Goal: Transaction & Acquisition: Book appointment/travel/reservation

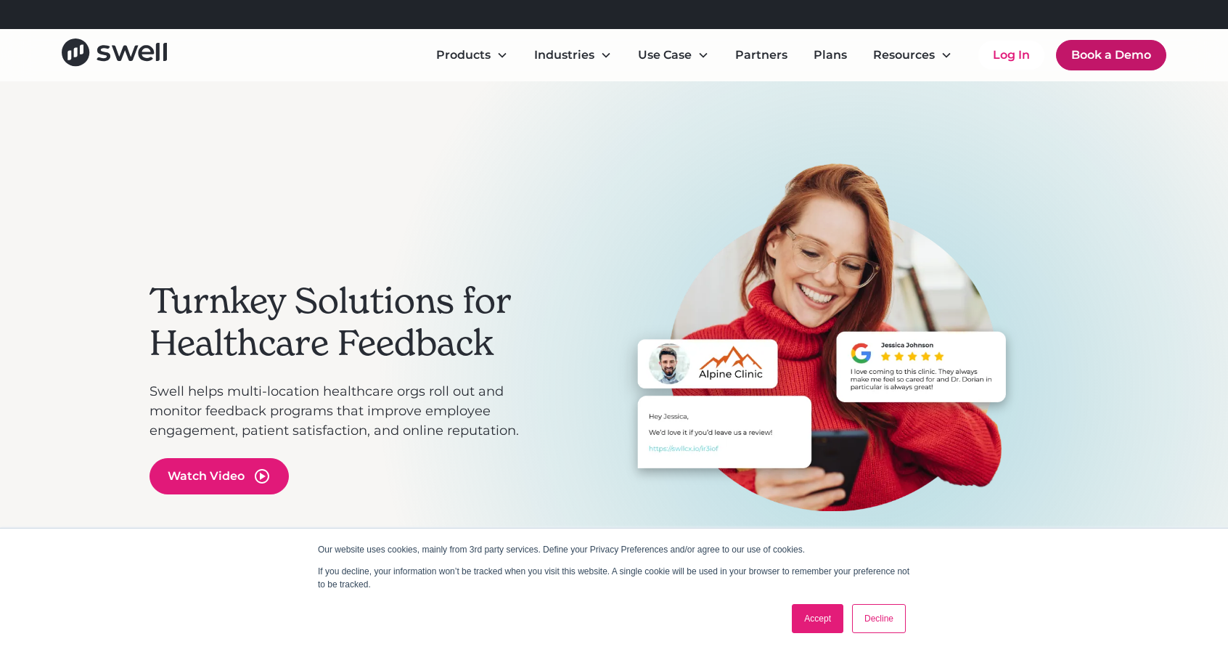
click at [1115, 54] on link "Book a Demo" at bounding box center [1111, 55] width 110 height 30
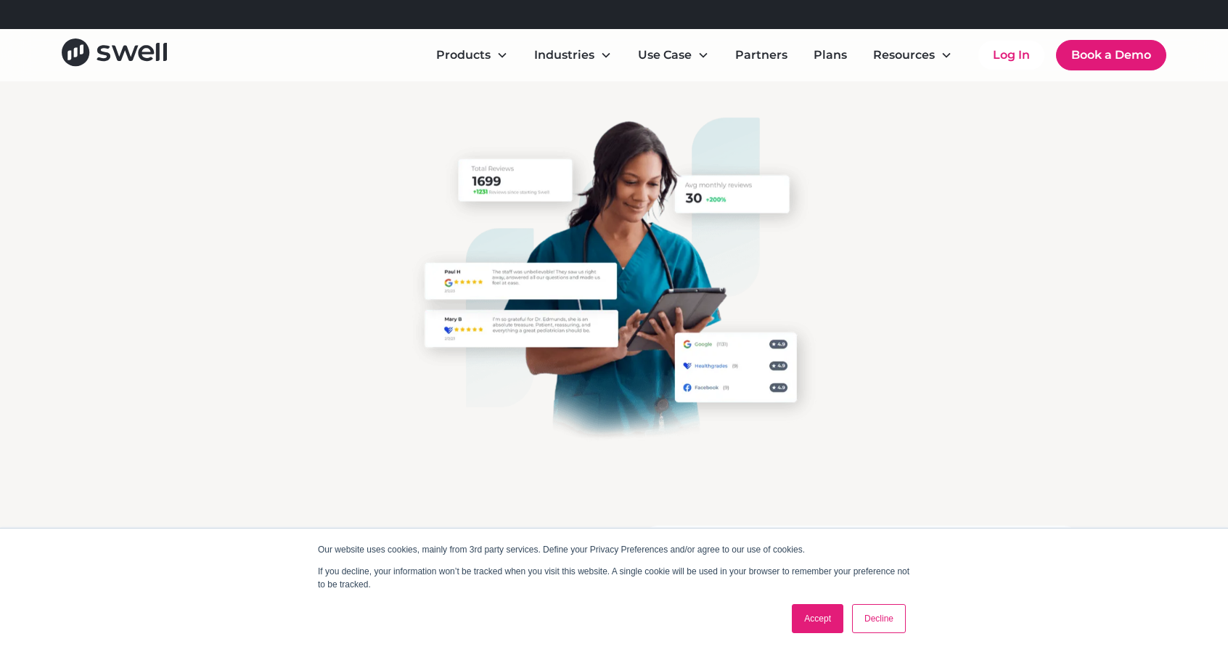
click at [869, 616] on link "Decline" at bounding box center [879, 618] width 54 height 29
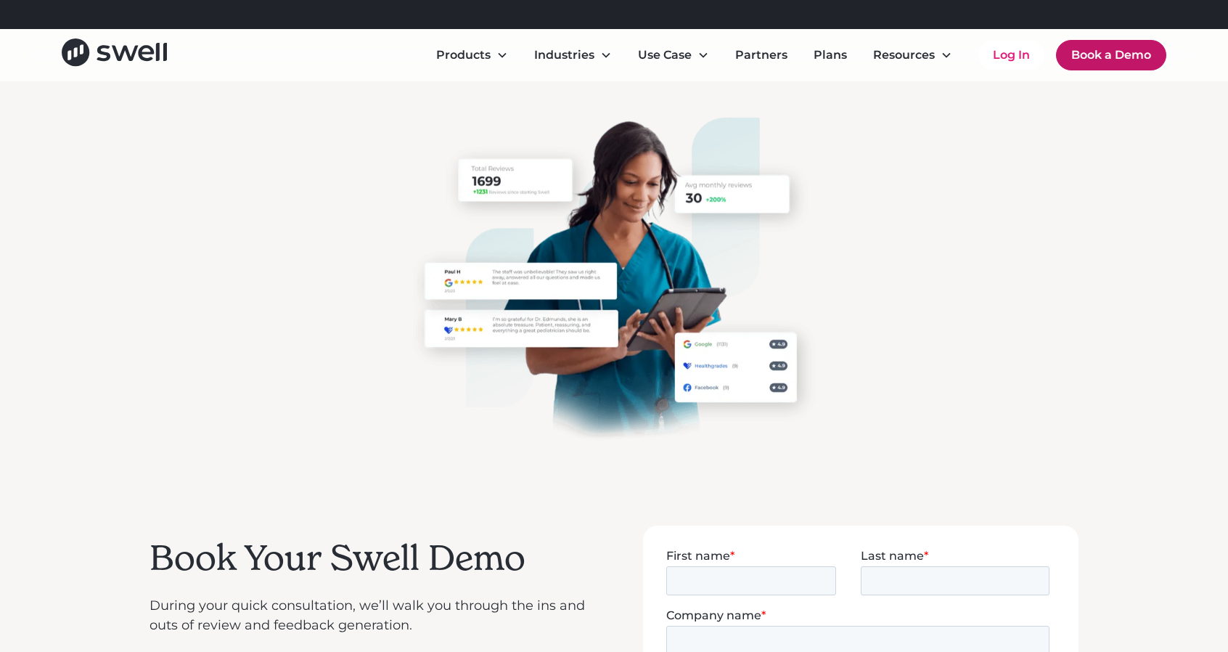
click at [1114, 53] on link "Book a Demo" at bounding box center [1111, 55] width 110 height 30
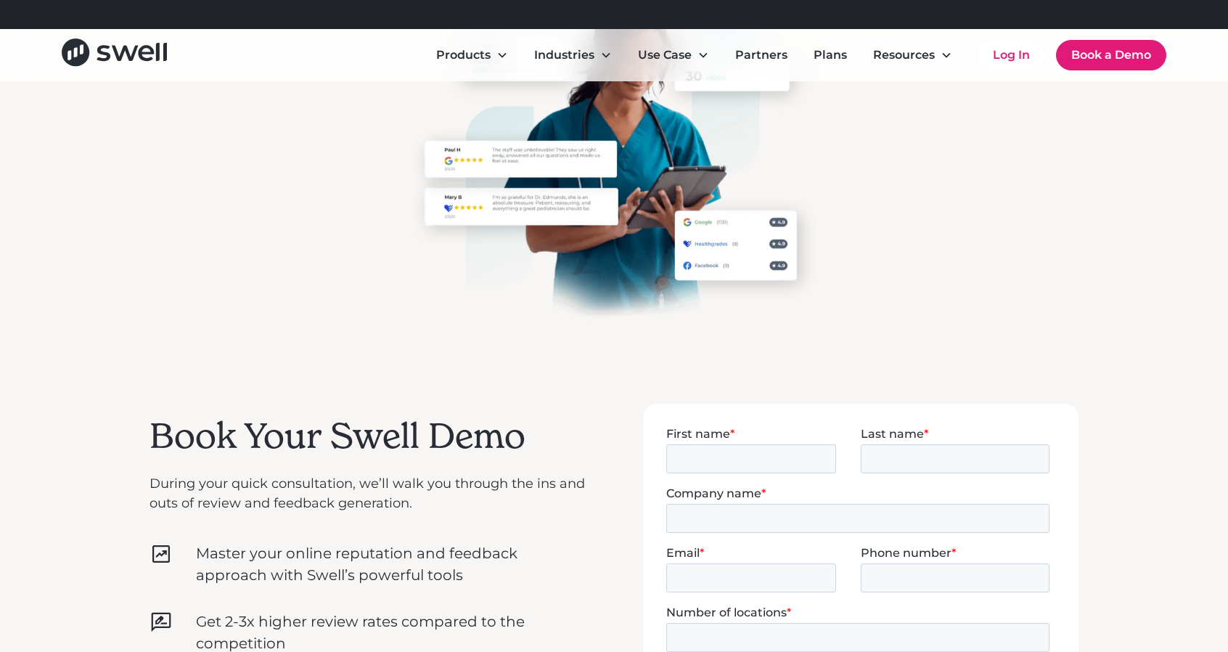
scroll to position [145, 0]
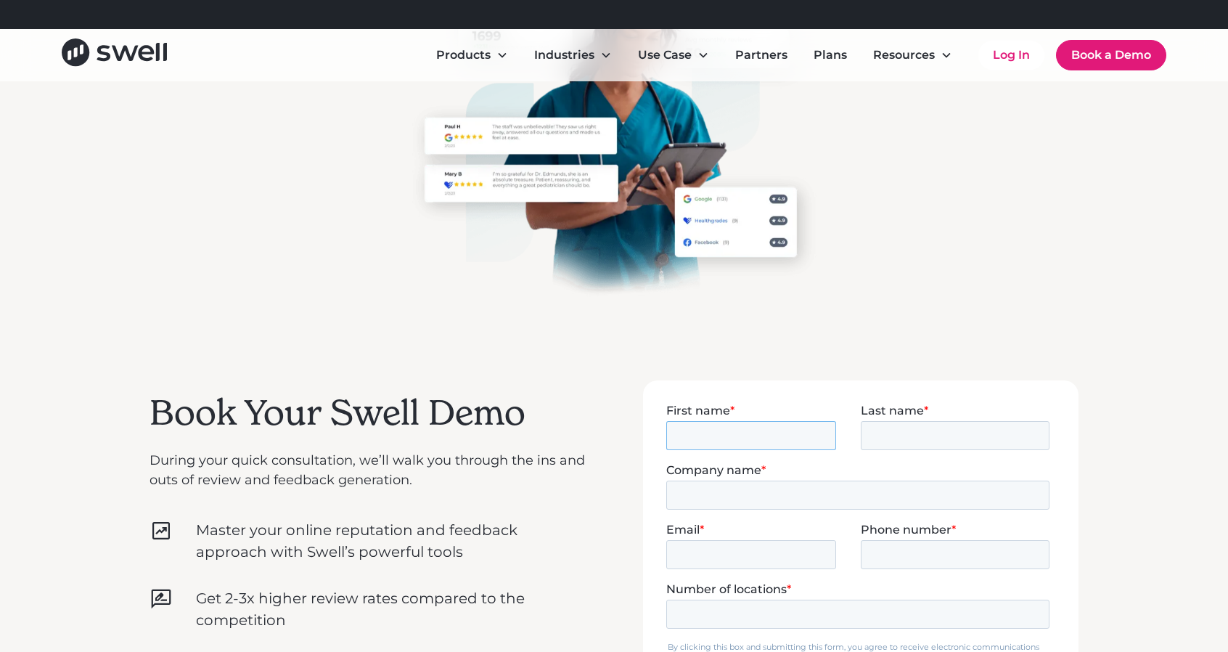
click at [793, 441] on input "First name *" at bounding box center [751, 434] width 170 height 29
type input "[PERSON_NAME]"
type input "Excelerent"
type input "[PERSON_NAME][EMAIL_ADDRESS][DOMAIN_NAME]"
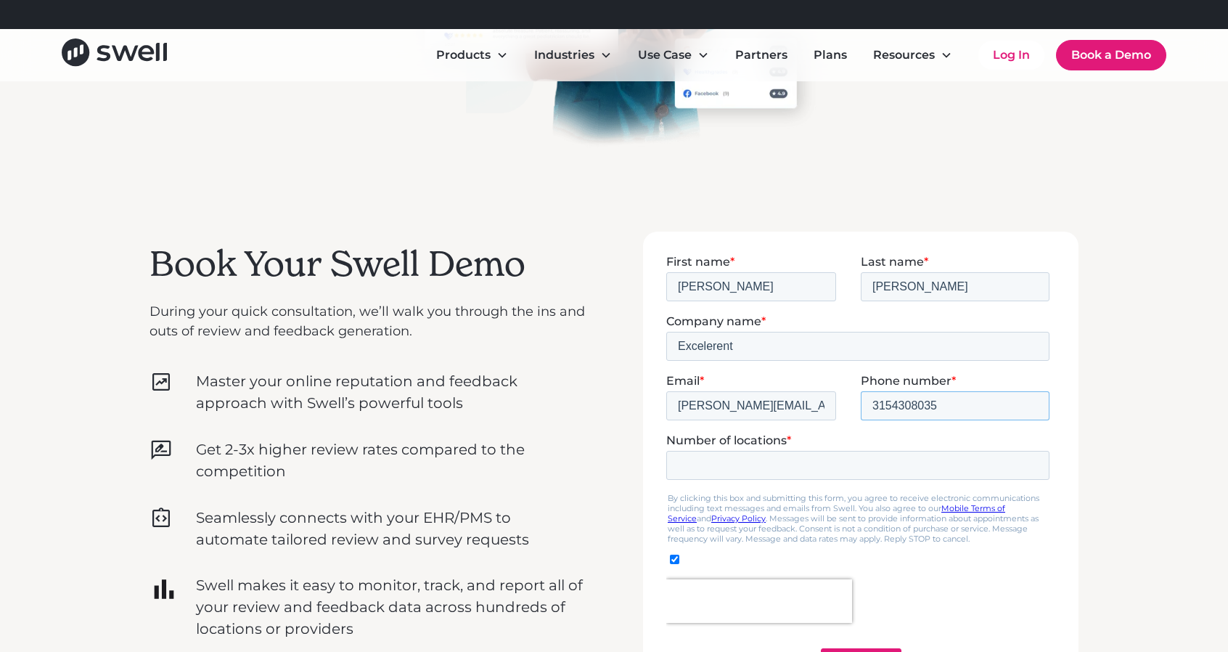
scroll to position [310, 0]
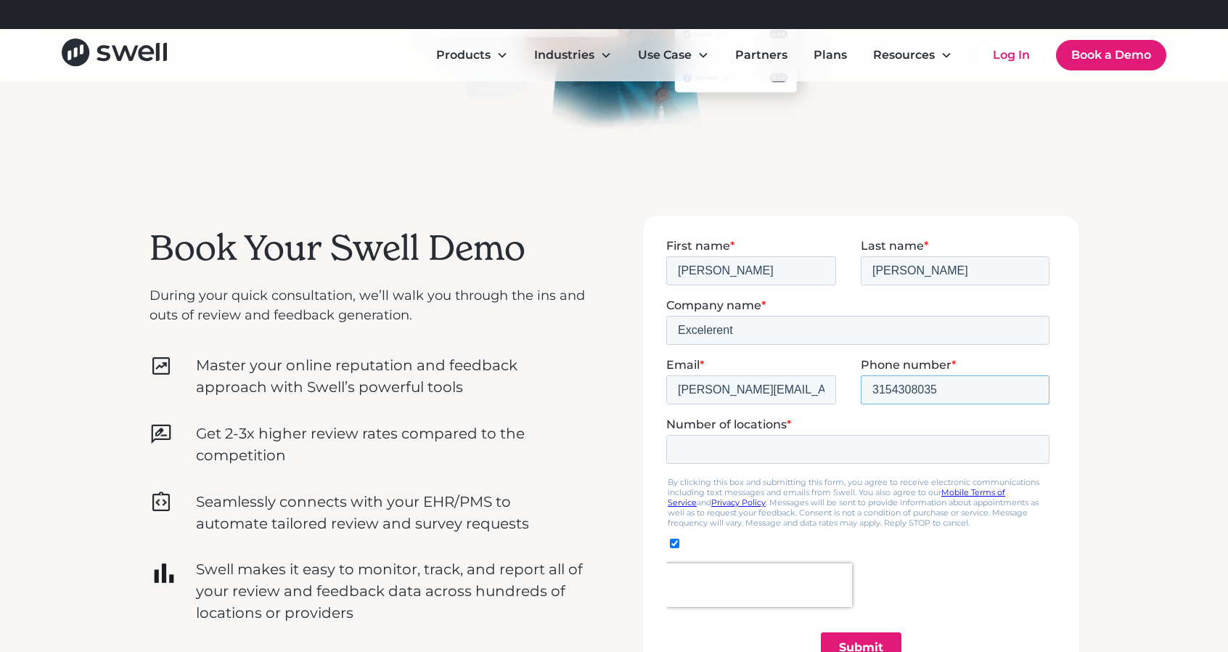
type input "3154308035"
click at [948, 449] on input "Number of locations *" at bounding box center [857, 448] width 383 height 29
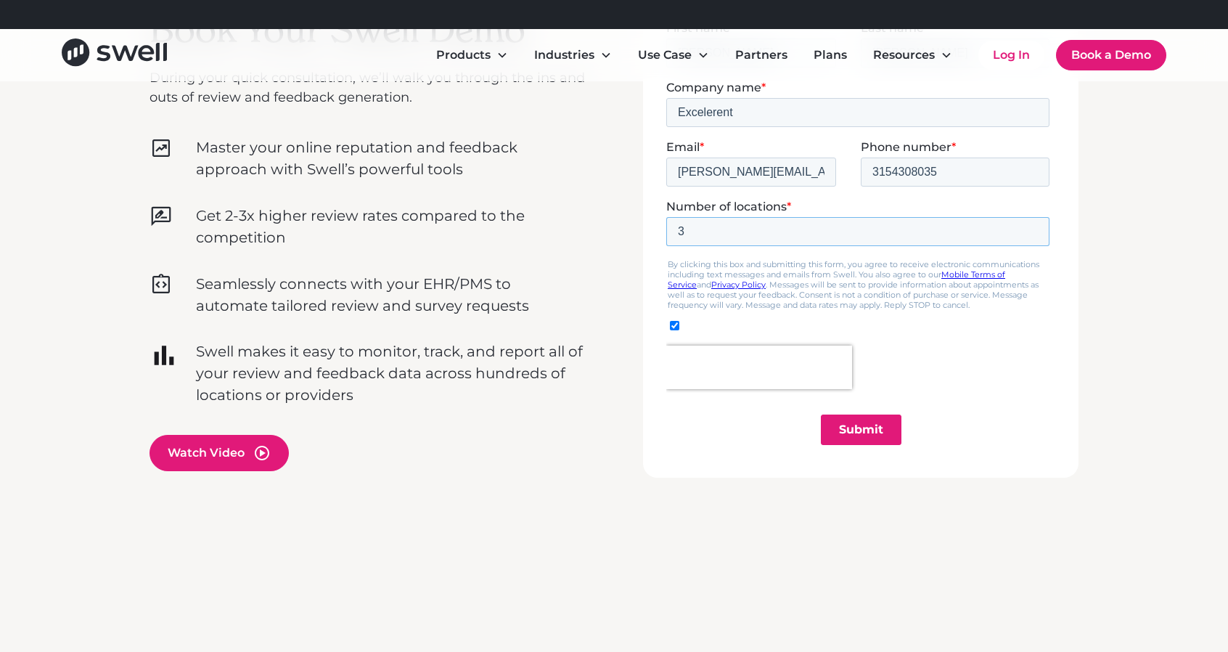
type input "3"
click at [871, 428] on input "Submit" at bounding box center [861, 429] width 81 height 30
